Goal: Task Accomplishment & Management: Manage account settings

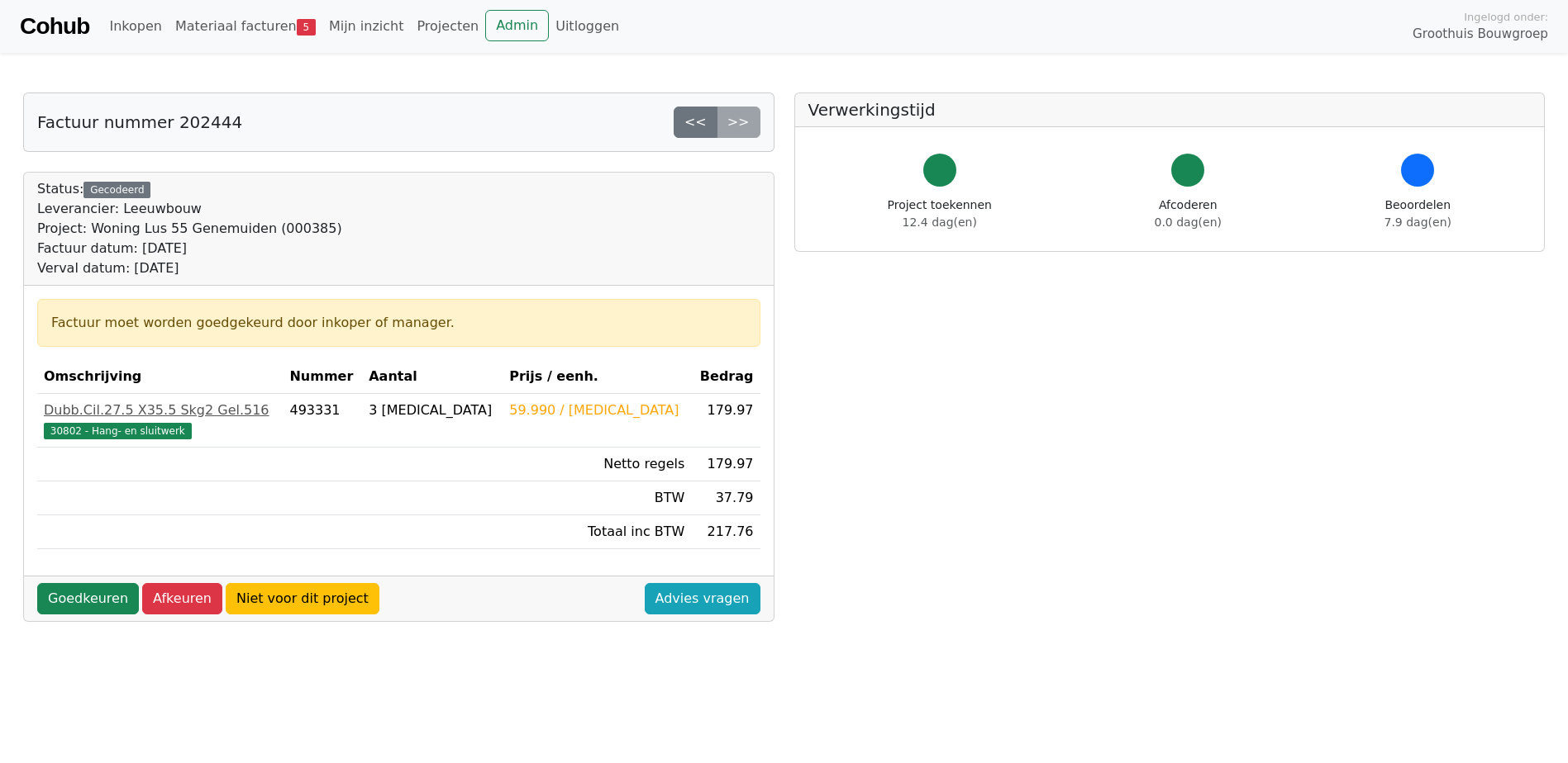
scroll to position [83, 0]
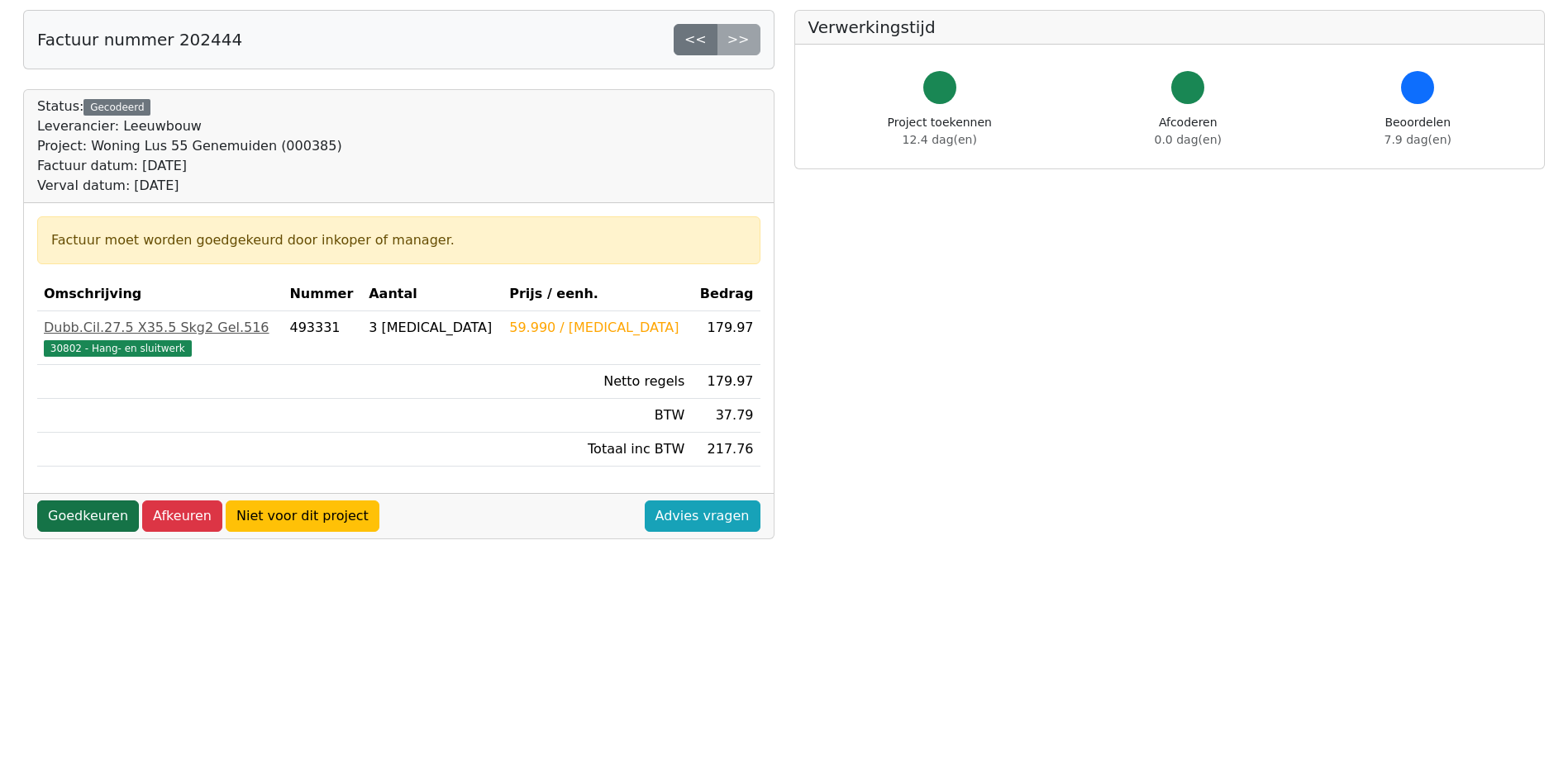
click at [73, 528] on link "Goedkeuren" at bounding box center [87, 516] width 102 height 32
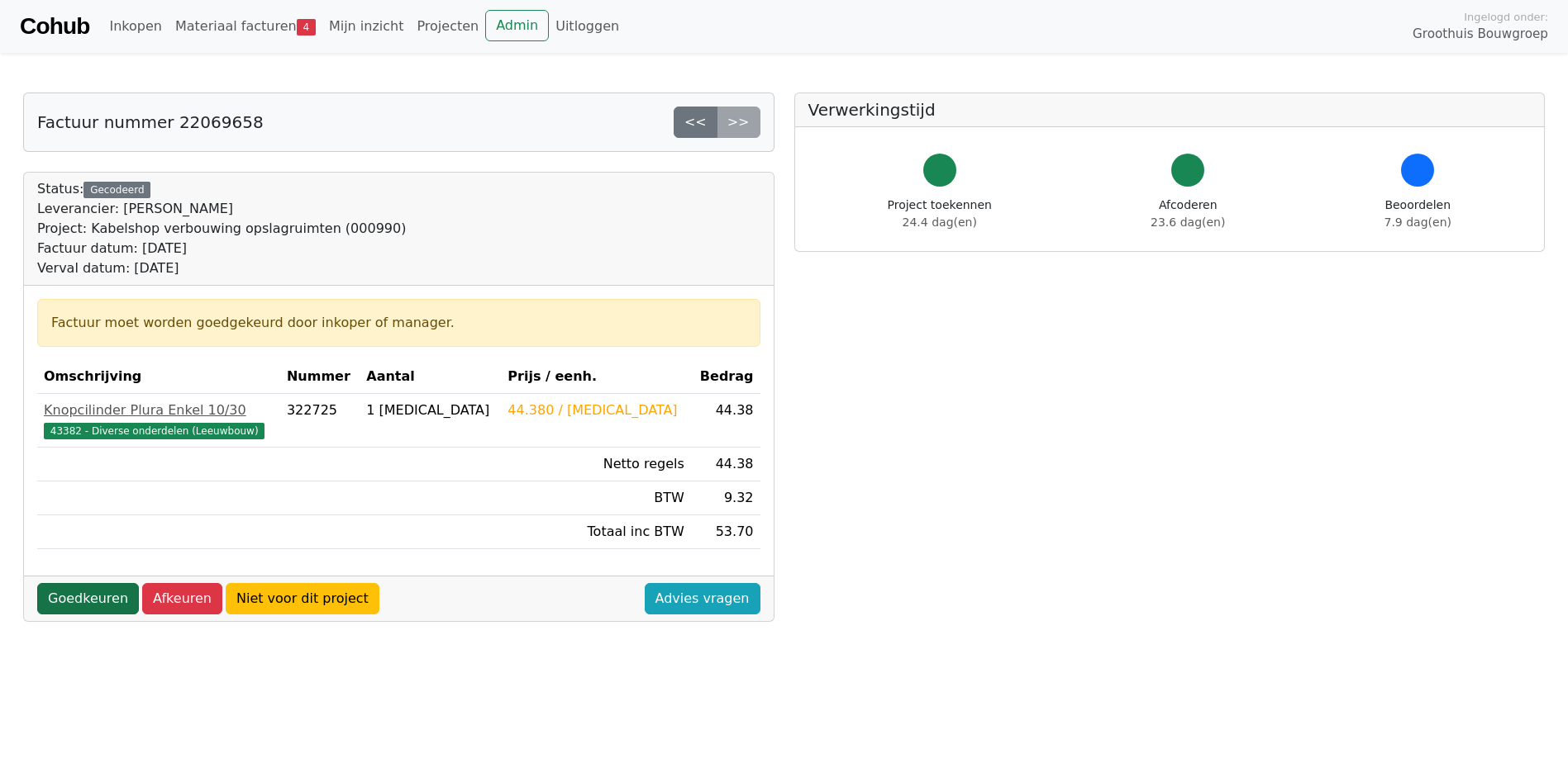
click at [92, 596] on link "Goedkeuren" at bounding box center [87, 598] width 102 height 32
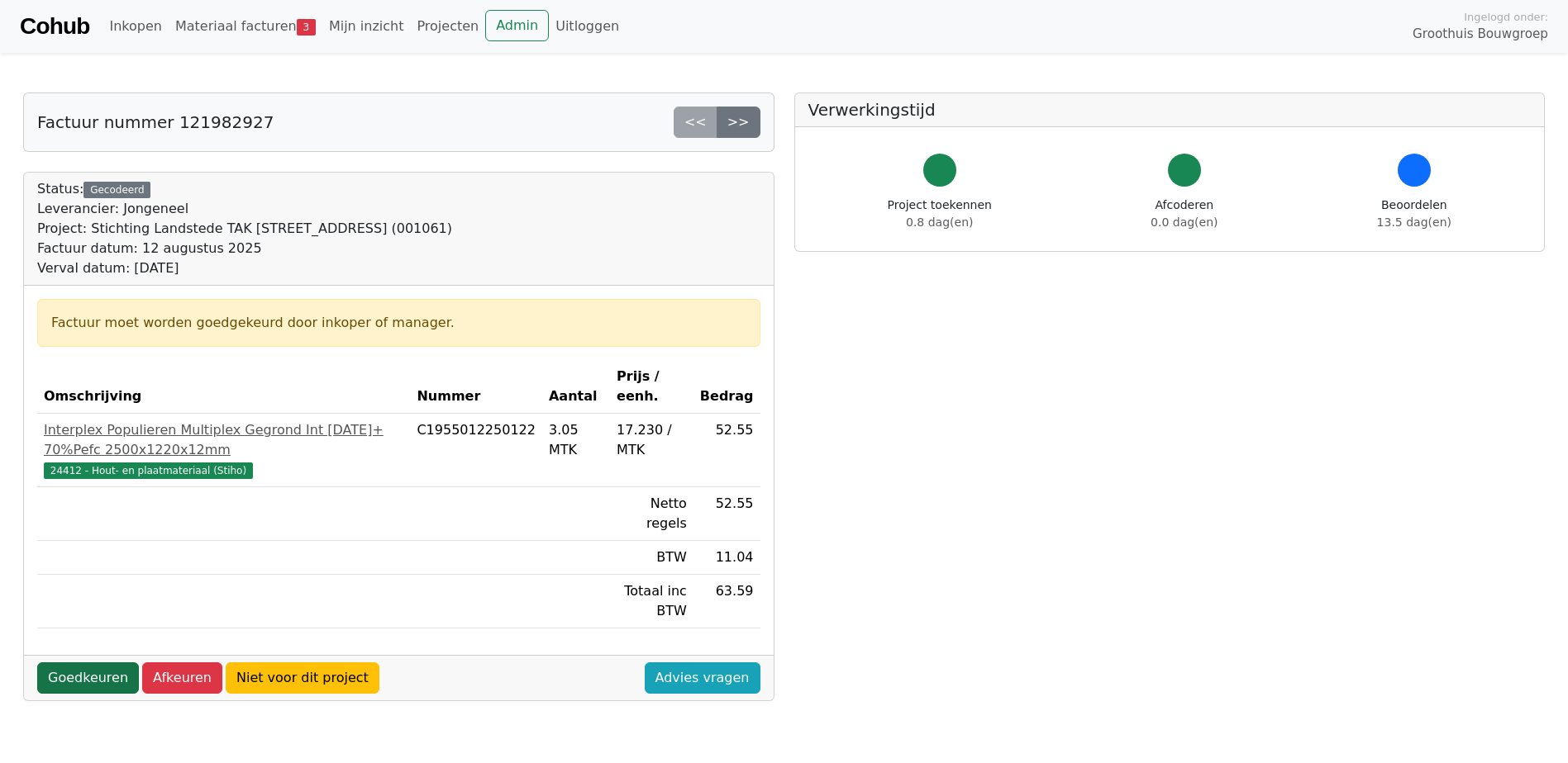
click at [76, 662] on link "Goedkeuren" at bounding box center [87, 678] width 102 height 32
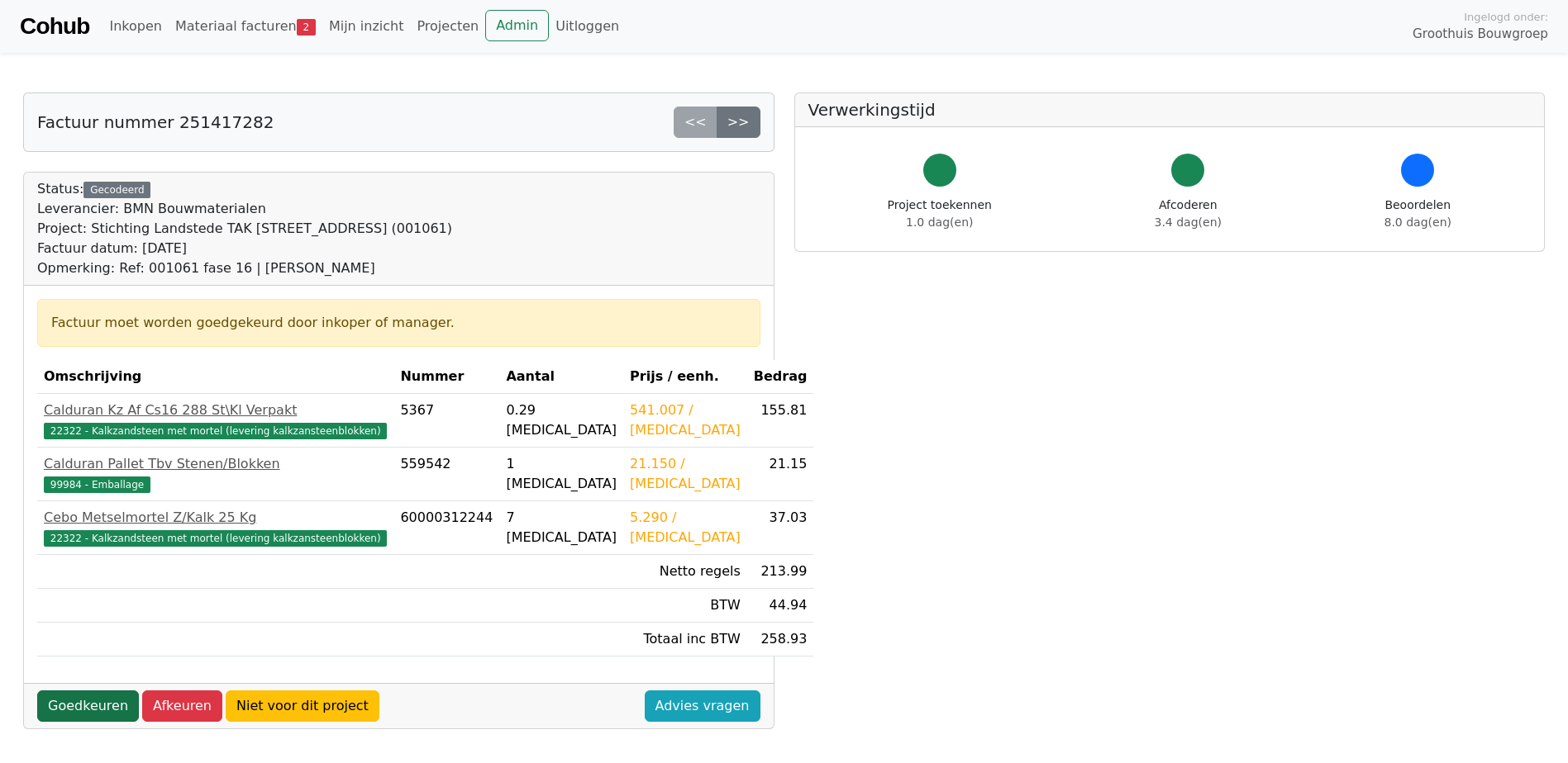
click at [76, 700] on link "Goedkeuren" at bounding box center [87, 706] width 102 height 32
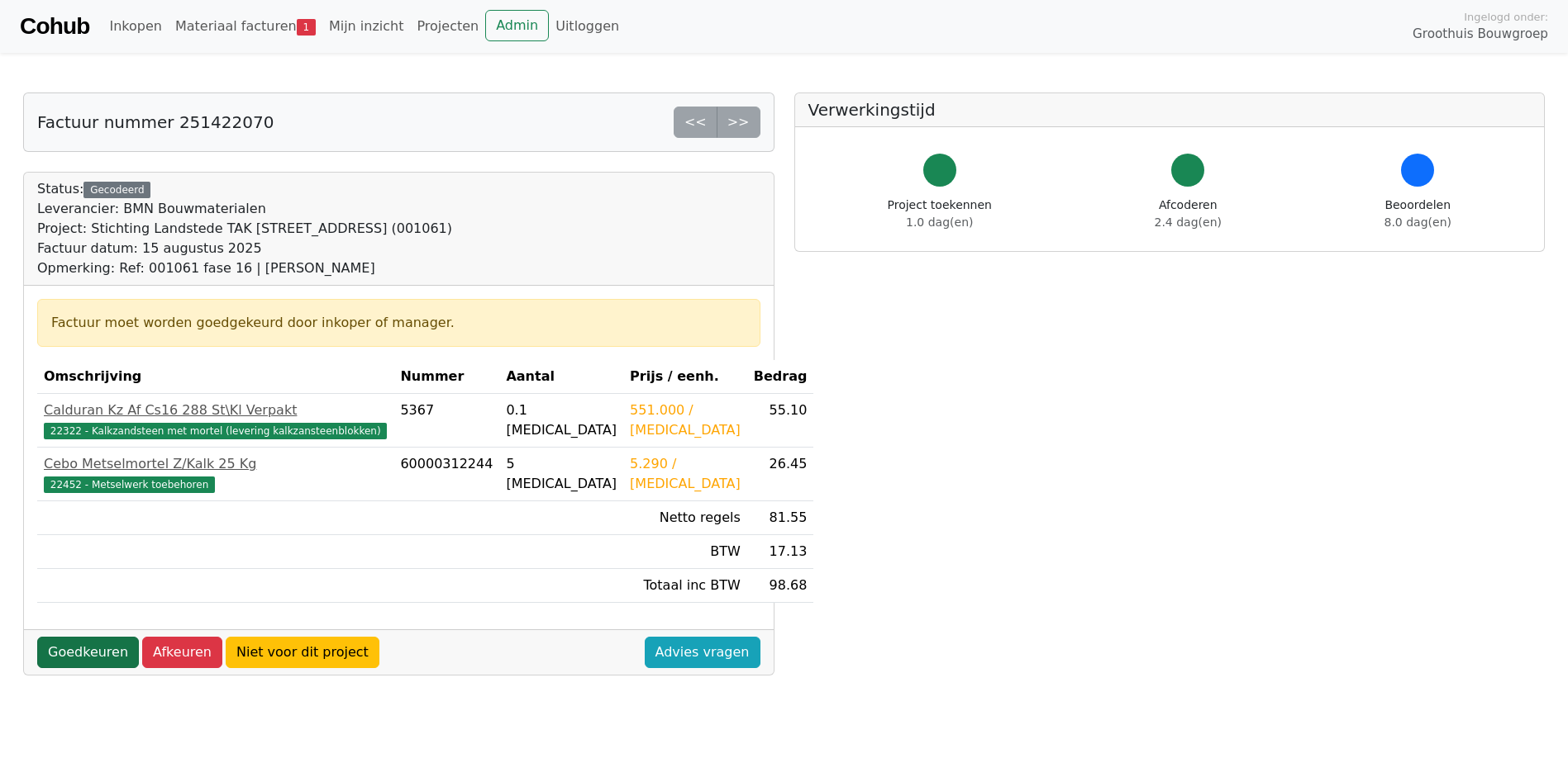
click at [86, 654] on link "Goedkeuren" at bounding box center [87, 652] width 102 height 32
